Goal: Task Accomplishment & Management: Complete application form

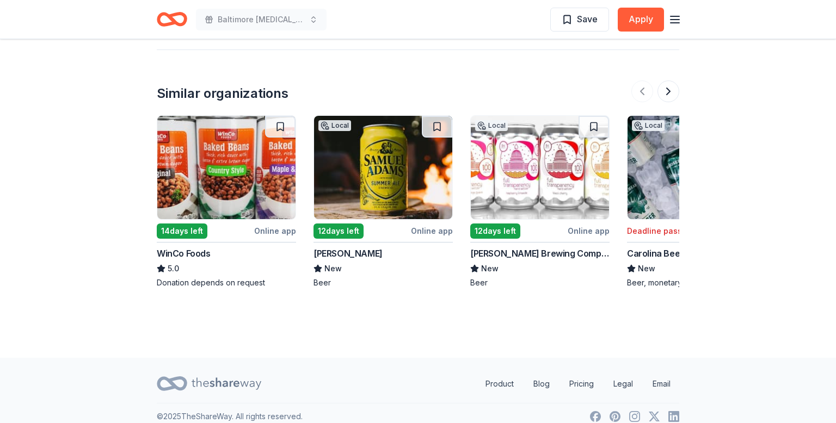
scroll to position [1328, 0]
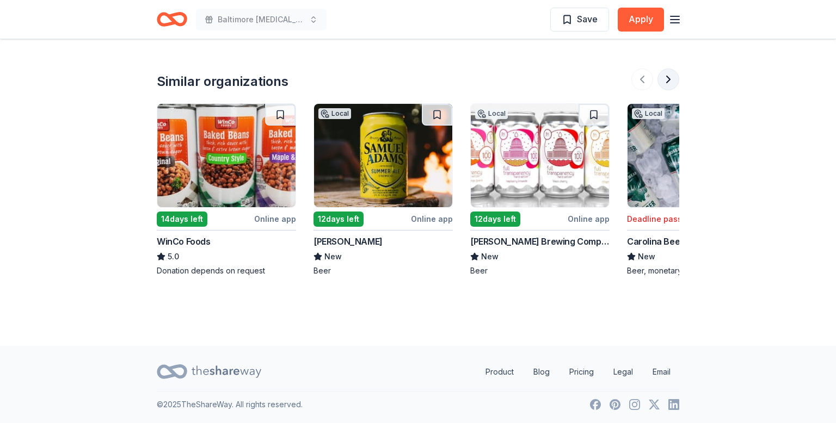
click at [669, 78] on button at bounding box center [668, 80] width 22 height 22
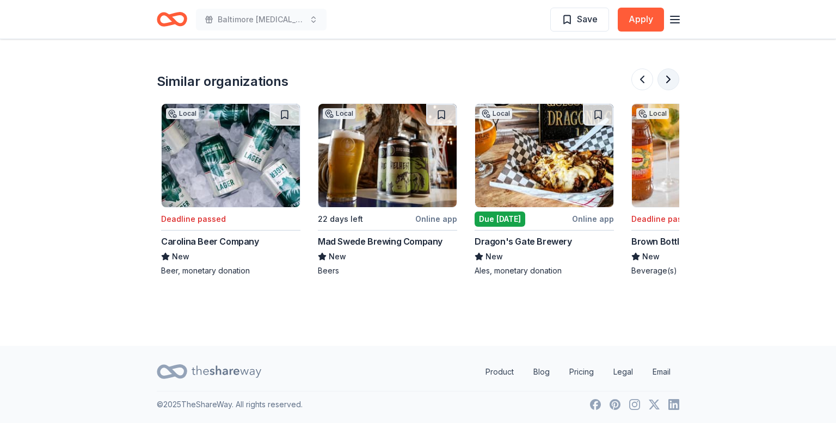
scroll to position [0, 470]
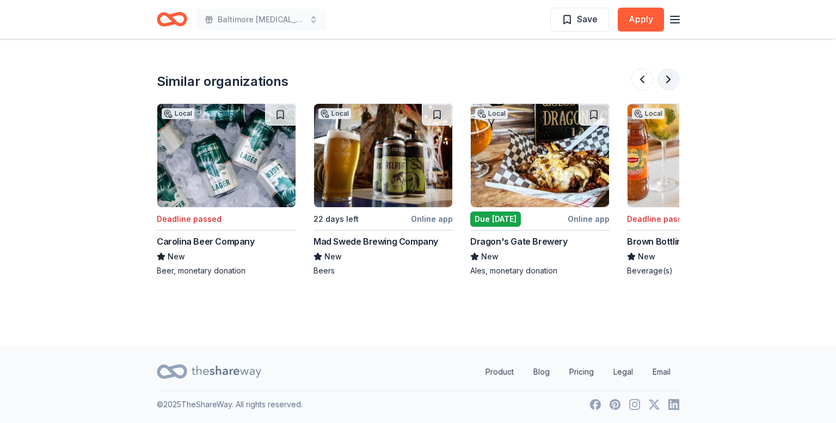
click at [669, 78] on button at bounding box center [668, 80] width 22 height 22
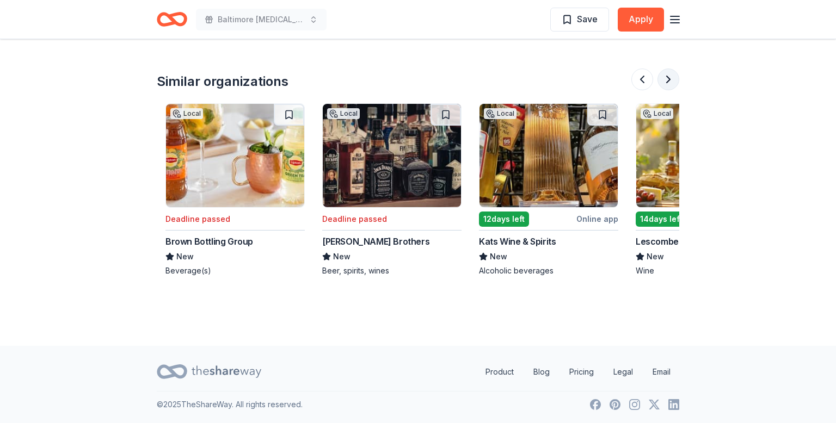
scroll to position [0, 940]
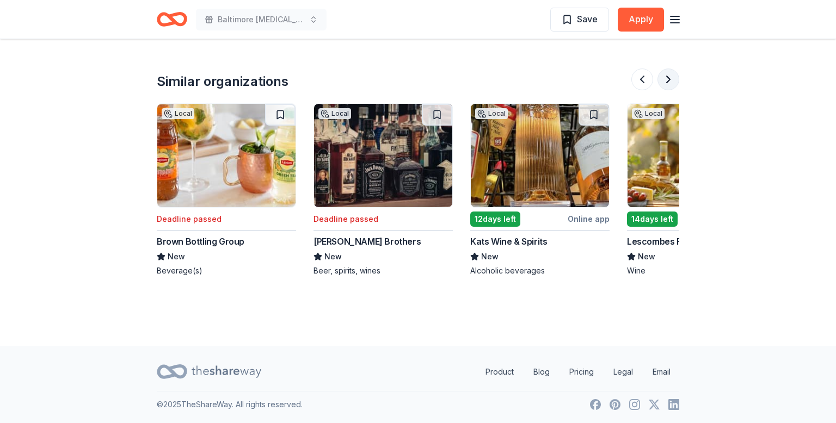
click at [669, 78] on button at bounding box center [668, 80] width 22 height 22
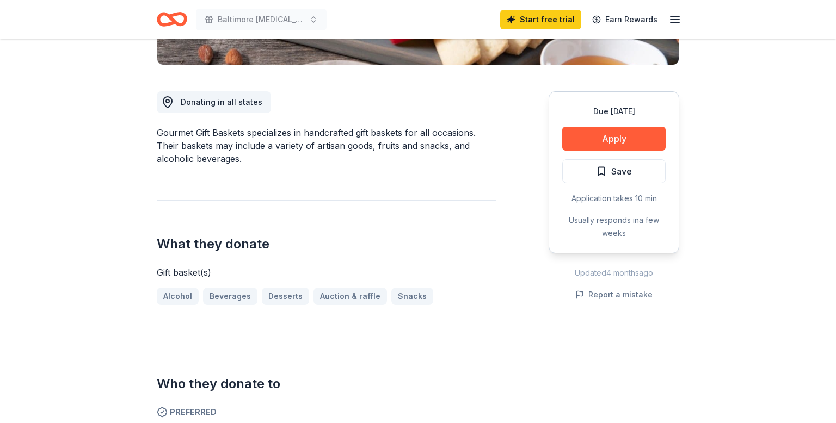
scroll to position [276, 0]
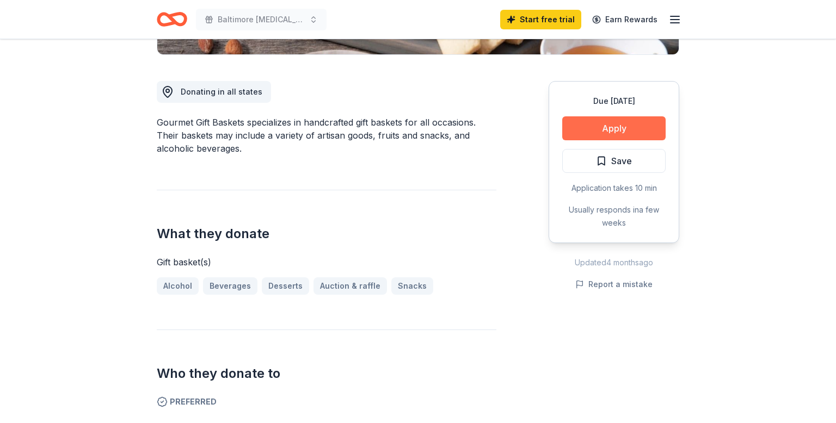
click at [611, 130] on button "Apply" at bounding box center [613, 128] width 103 height 24
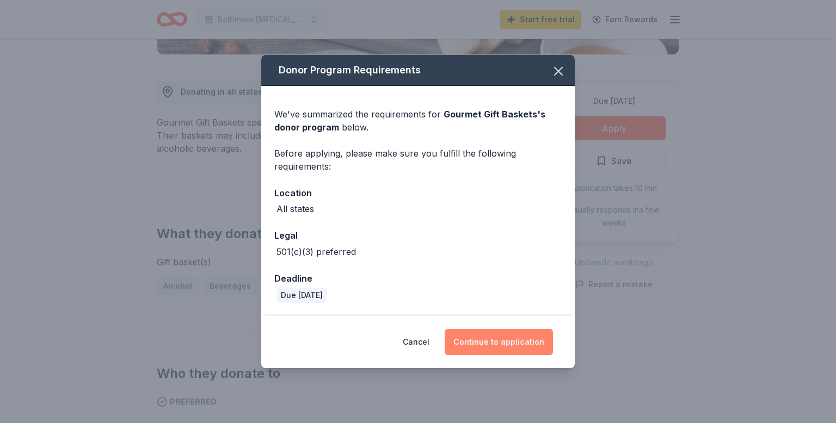
click at [498, 343] on button "Continue to application" at bounding box center [499, 342] width 108 height 26
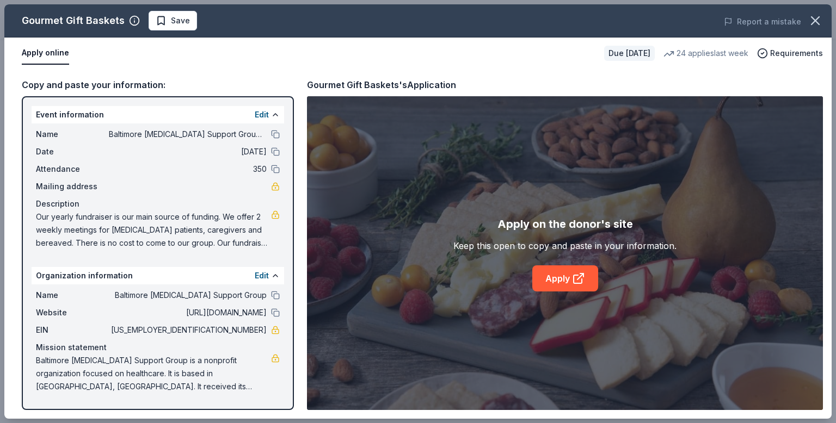
drag, startPoint x: 199, startPoint y: 105, endPoint x: 250, endPoint y: 422, distance: 321.3
click at [250, 422] on div "Gourmet Gift Baskets Save Report a mistake Apply online Due [DATE] 24 applies l…" at bounding box center [418, 211] width 836 height 423
drag, startPoint x: 166, startPoint y: 390, endPoint x: 69, endPoint y: 311, distance: 124.9
click at [69, 311] on div "Name Baltimore [MEDICAL_DATA] Support Group Website [URL][DOMAIN_NAME] EIN [US_…" at bounding box center [158, 341] width 252 height 113
click at [142, 170] on span "350" at bounding box center [188, 169] width 158 height 13
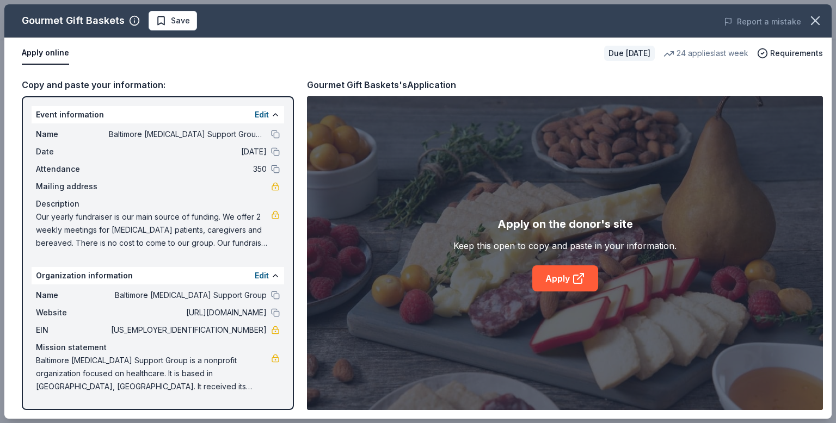
click at [142, 170] on span "350" at bounding box center [188, 169] width 158 height 13
click at [179, 167] on span "350" at bounding box center [188, 169] width 158 height 13
click at [40, 54] on button "Apply online" at bounding box center [45, 53] width 47 height 23
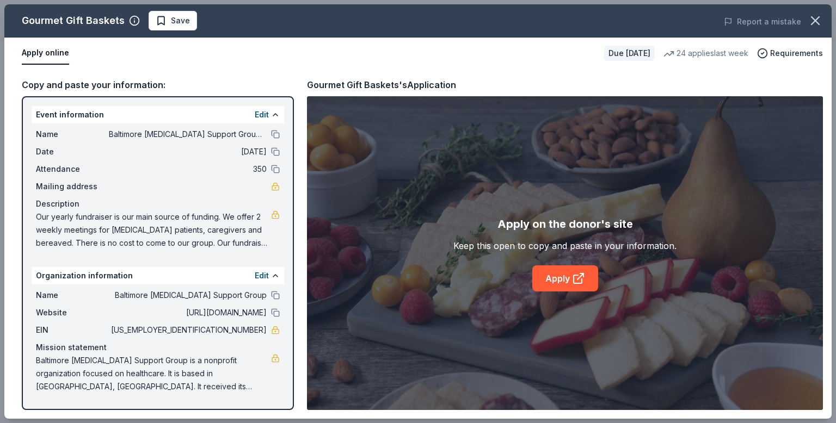
click at [41, 51] on button "Apply online" at bounding box center [45, 53] width 47 height 23
click at [547, 286] on link "Apply" at bounding box center [565, 279] width 66 height 26
click at [195, 147] on span "[DATE]" at bounding box center [188, 151] width 158 height 13
click at [276, 114] on button at bounding box center [275, 114] width 9 height 9
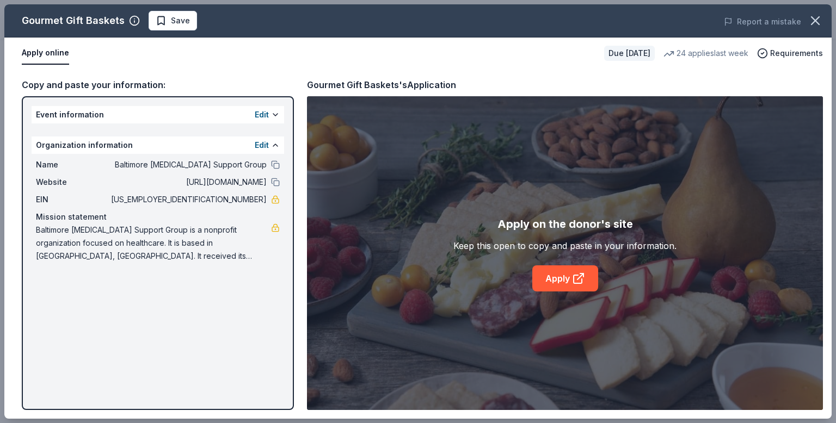
click at [284, 122] on div "Event information Edit" at bounding box center [158, 114] width 252 height 17
click at [276, 115] on button at bounding box center [275, 114] width 9 height 9
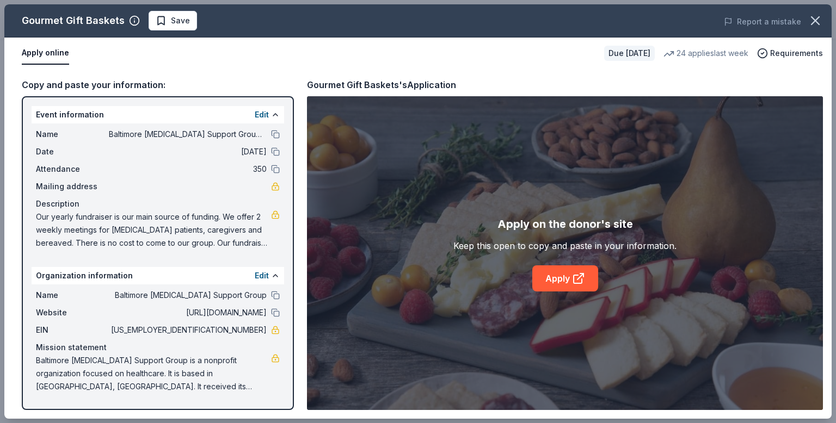
click at [270, 82] on div "Copy and paste your information:" at bounding box center [158, 85] width 272 height 14
click at [61, 82] on div "Copy and paste your information:" at bounding box center [158, 85] width 272 height 14
click at [273, 131] on button at bounding box center [275, 134] width 9 height 9
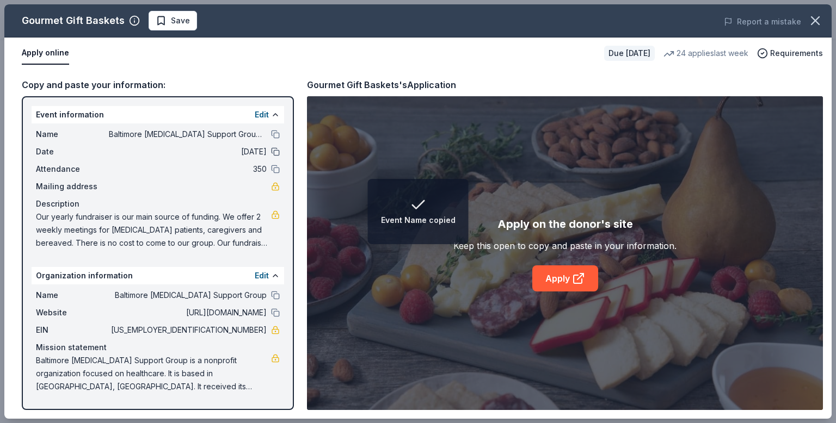
click at [276, 149] on button at bounding box center [275, 151] width 9 height 9
click at [276, 169] on button at bounding box center [275, 169] width 9 height 9
click at [275, 295] on button at bounding box center [275, 295] width 9 height 9
click at [274, 313] on button at bounding box center [275, 313] width 9 height 9
